Goal: Information Seeking & Learning: Learn about a topic

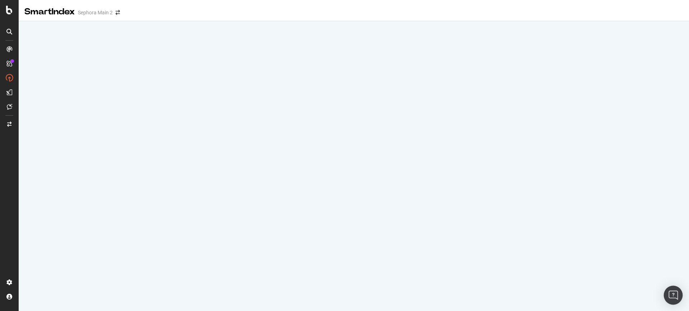
click at [674, 295] on img "Open Intercom Messenger" at bounding box center [672, 294] width 9 height 9
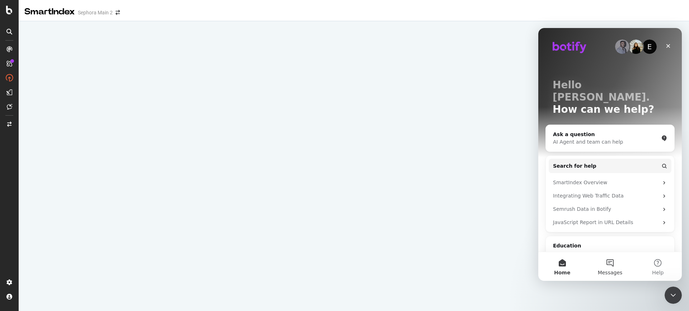
click at [610, 259] on button "Messages" at bounding box center [610, 266] width 48 height 29
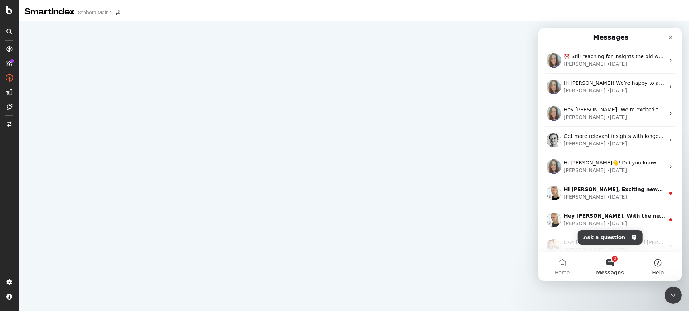
click at [657, 262] on button "Help" at bounding box center [658, 266] width 48 height 29
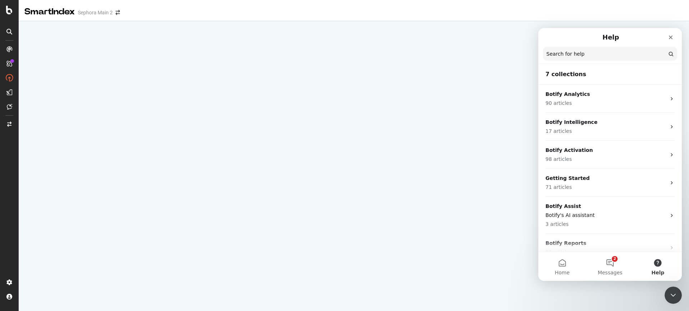
click at [603, 58] on input "Search for help" at bounding box center [610, 54] width 134 height 14
click at [587, 58] on input "Search for help" at bounding box center [609, 54] width 133 height 14
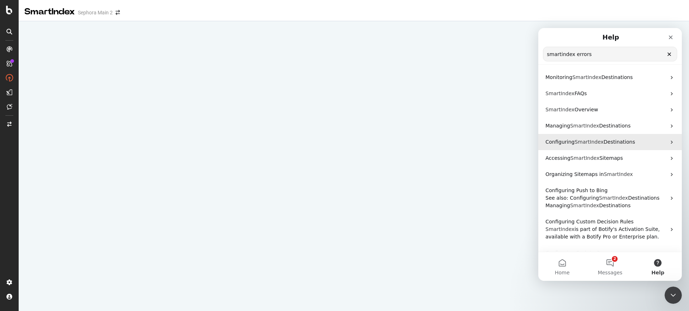
type input "smartindex errors"
click at [586, 145] on span "SmartIndex" at bounding box center [588, 142] width 29 height 6
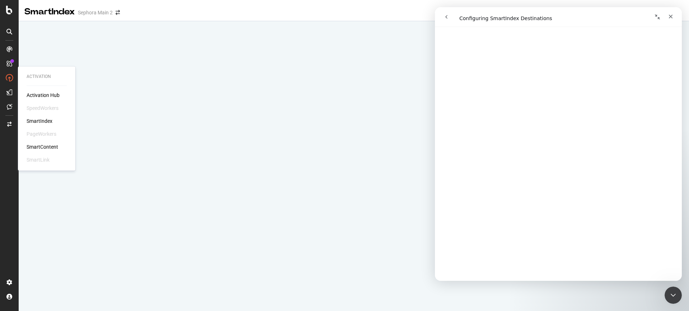
scroll to position [369, 0]
click at [49, 123] on div "SmartIndex" at bounding box center [40, 120] width 26 height 7
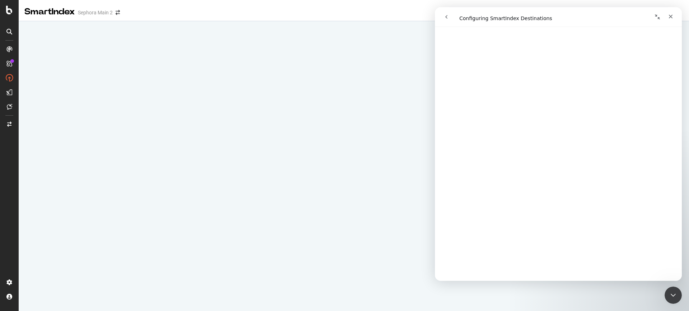
scroll to position [720, 0]
click at [450, 19] on button "go back" at bounding box center [446, 17] width 14 height 14
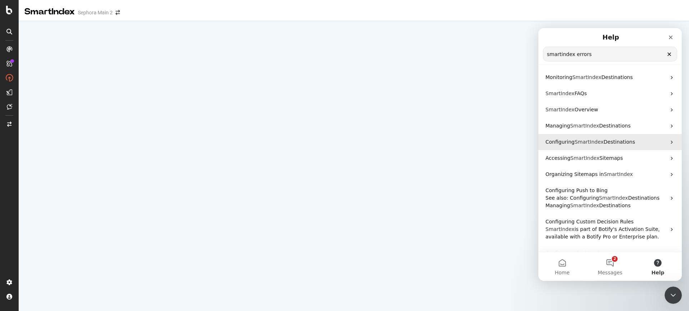
click at [603, 144] on span "Destinations" at bounding box center [619, 142] width 32 height 6
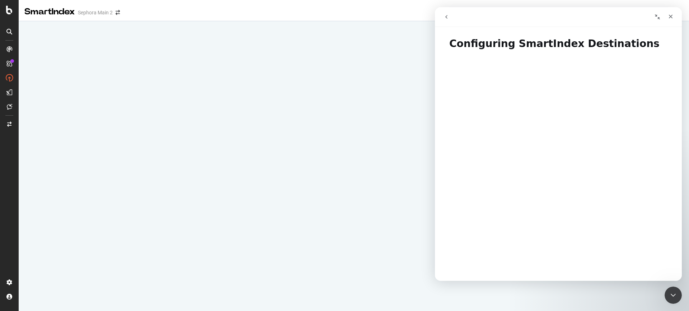
click at [658, 16] on icon "Collapse window" at bounding box center [657, 17] width 6 height 6
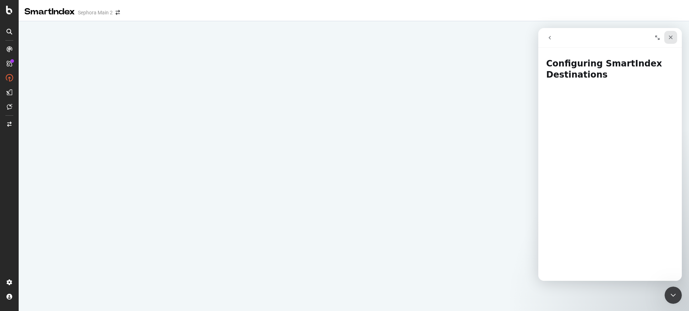
click at [668, 38] on icon "Close" at bounding box center [671, 37] width 6 height 6
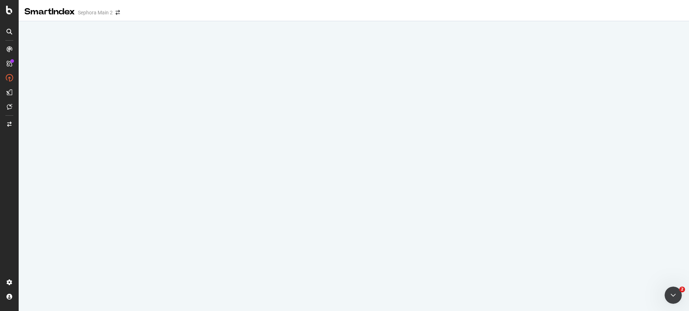
scroll to position [0, 0]
